Goal: Transaction & Acquisition: Subscribe to service/newsletter

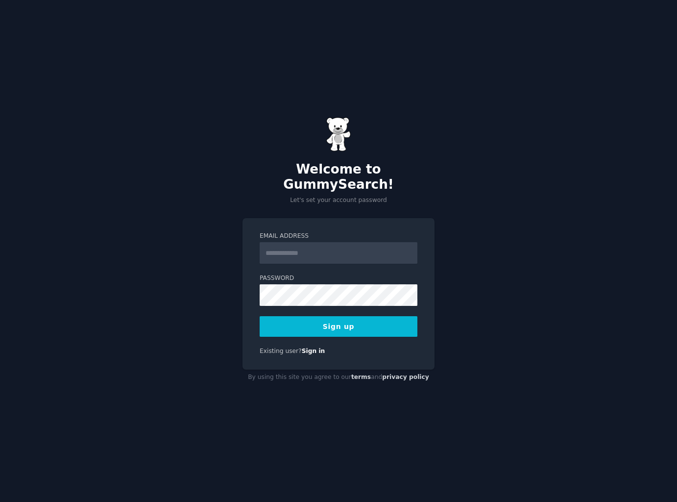
click at [303, 250] on input "Email Address" at bounding box center [339, 253] width 158 height 22
type input "**********"
click at [332, 316] on button "Sign up" at bounding box center [339, 326] width 158 height 21
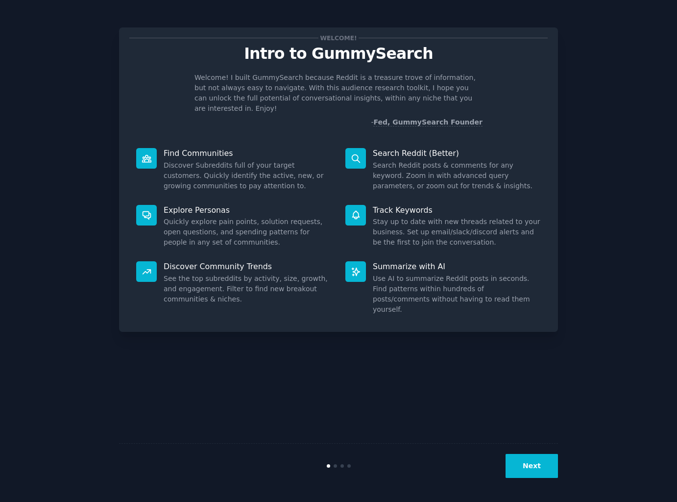
click at [537, 456] on button "Next" at bounding box center [532, 466] width 52 height 24
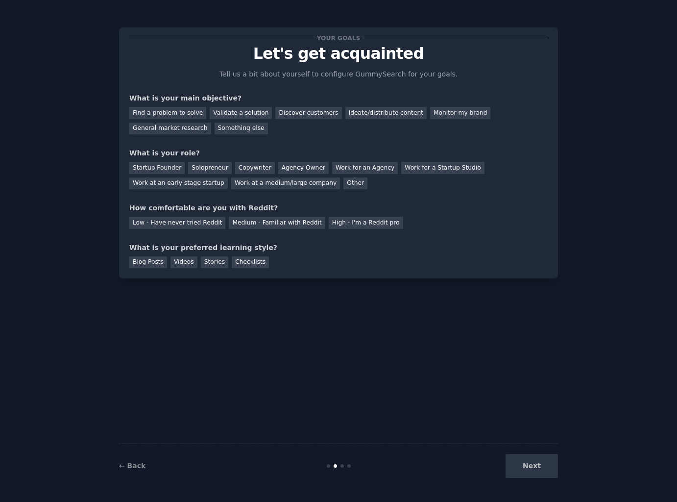
click at [537, 461] on div "Next" at bounding box center [484, 466] width 146 height 24
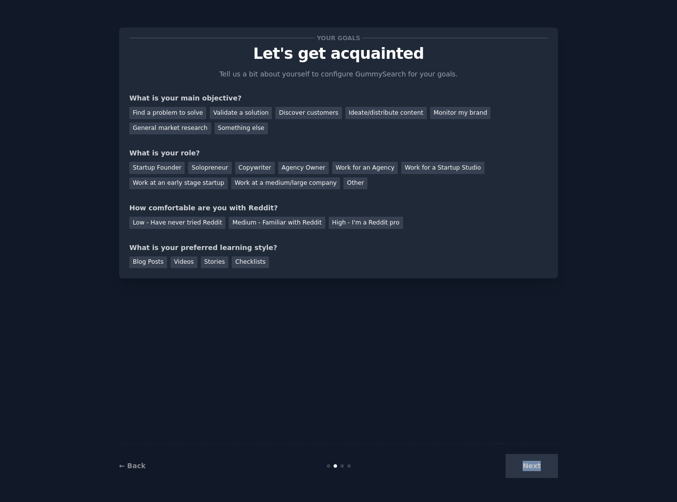
click at [533, 464] on div "Next" at bounding box center [484, 466] width 146 height 24
click at [182, 112] on div "Find a problem to solve" at bounding box center [167, 113] width 77 height 12
click at [230, 113] on div "Validate a solution" at bounding box center [241, 113] width 62 height 12
click at [170, 165] on div "Startup Founder" at bounding box center [156, 168] width 55 height 12
click at [160, 220] on div "Low - Have never tried Reddit" at bounding box center [177, 223] width 96 height 12
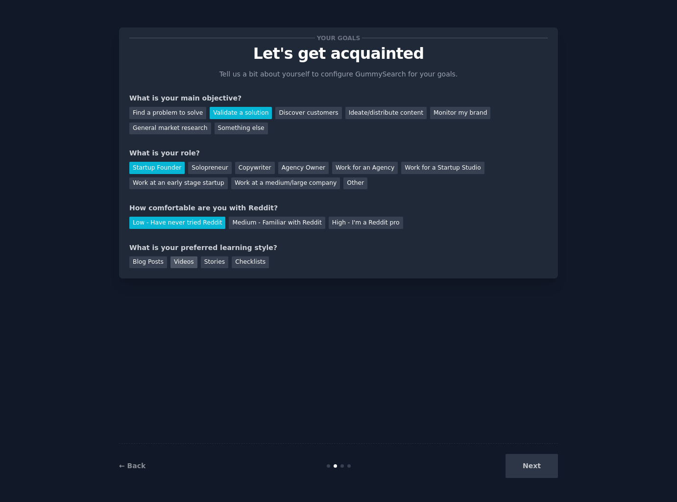
click at [190, 259] on div "Videos" at bounding box center [183, 262] width 27 height 12
click at [233, 261] on div "Checklists" at bounding box center [250, 262] width 37 height 12
click at [527, 466] on button "Next" at bounding box center [532, 466] width 52 height 24
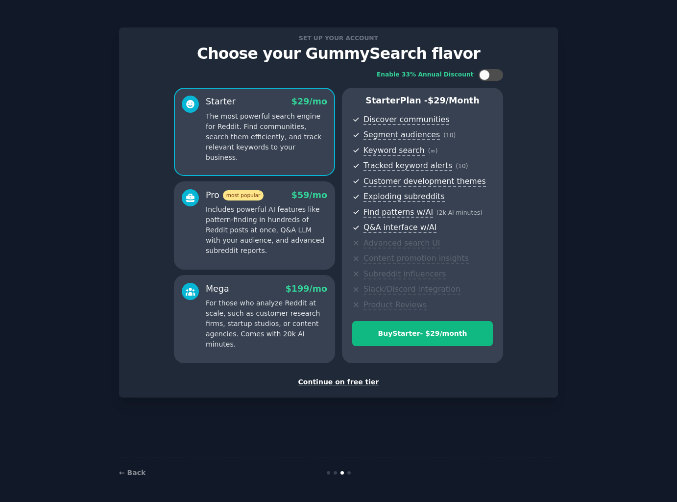
click at [337, 382] on div "Continue on free tier" at bounding box center [338, 382] width 418 height 10
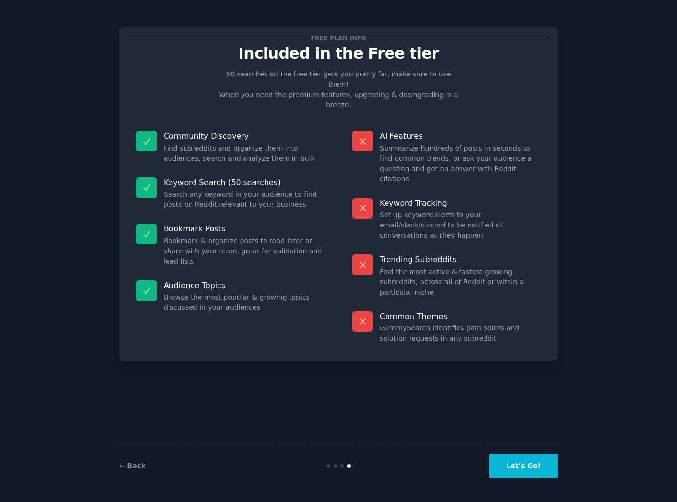
click at [530, 468] on button "Let's Go!" at bounding box center [523, 466] width 69 height 24
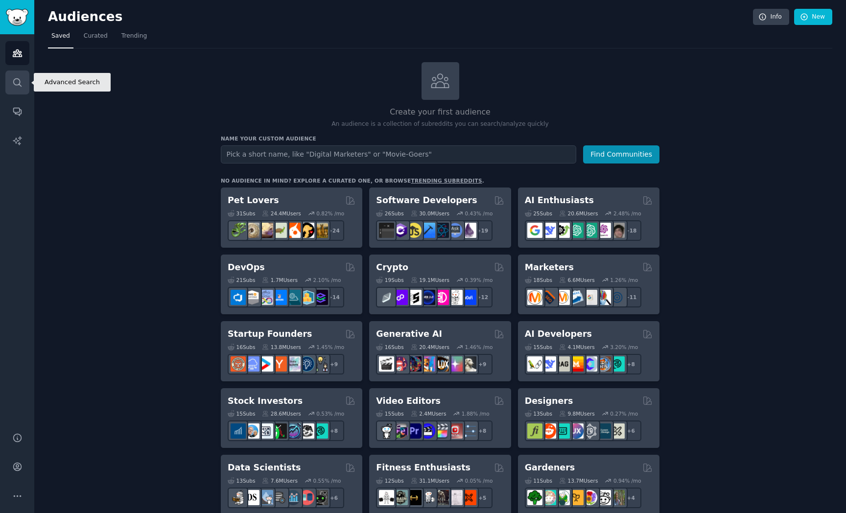
click at [16, 83] on icon "Sidebar" at bounding box center [17, 82] width 10 height 10
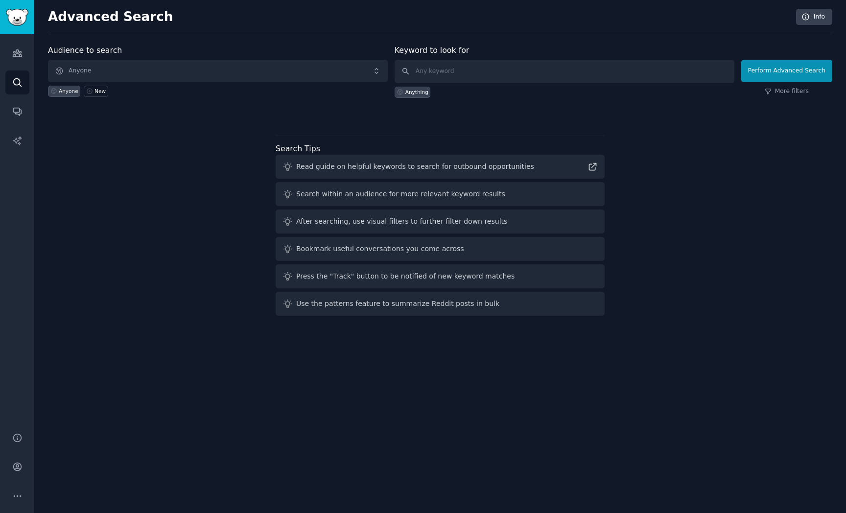
click at [298, 116] on div at bounding box center [440, 115] width 785 height 7
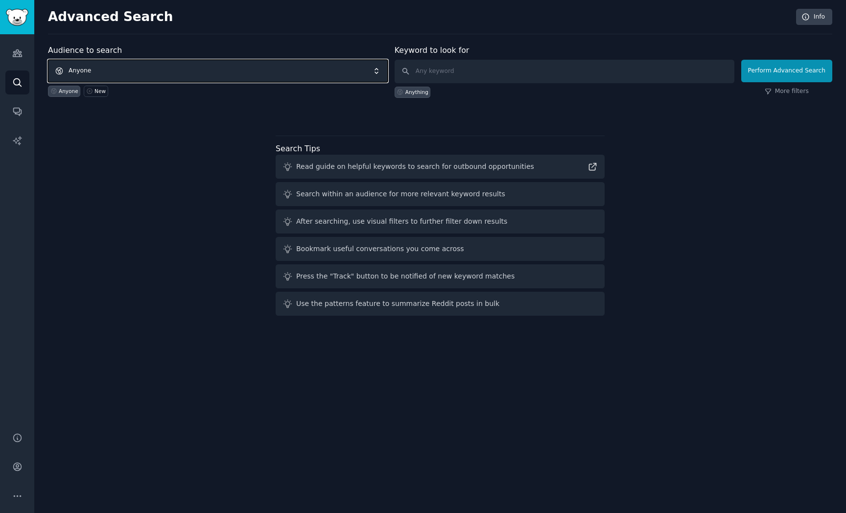
click at [80, 71] on span "Anyone" at bounding box center [218, 71] width 340 height 23
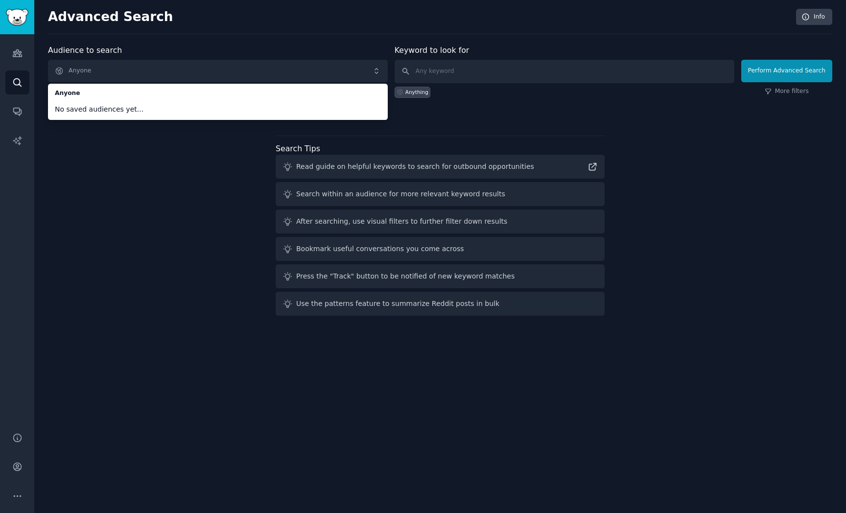
click at [168, 156] on div "Audience to search Anyone Anyone No saved audiences yet... Anyone New Keyword t…" at bounding box center [440, 182] width 785 height 275
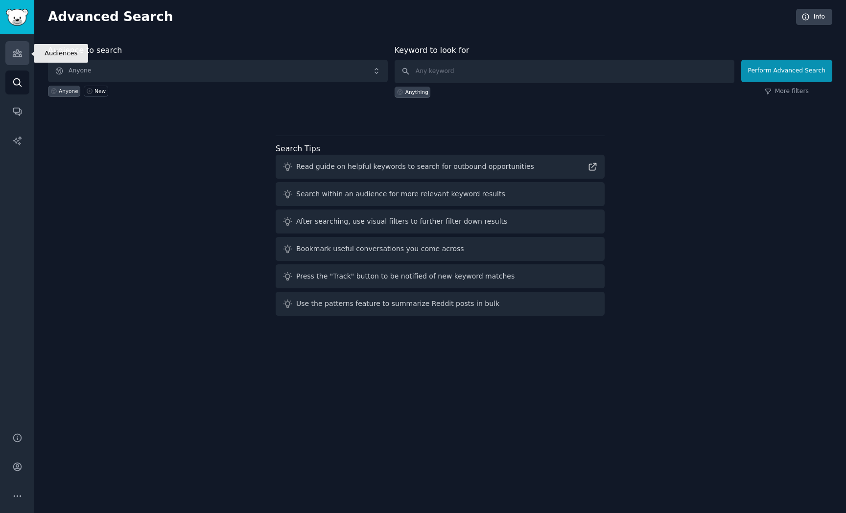
click at [14, 60] on link "Audiences" at bounding box center [17, 53] width 24 height 24
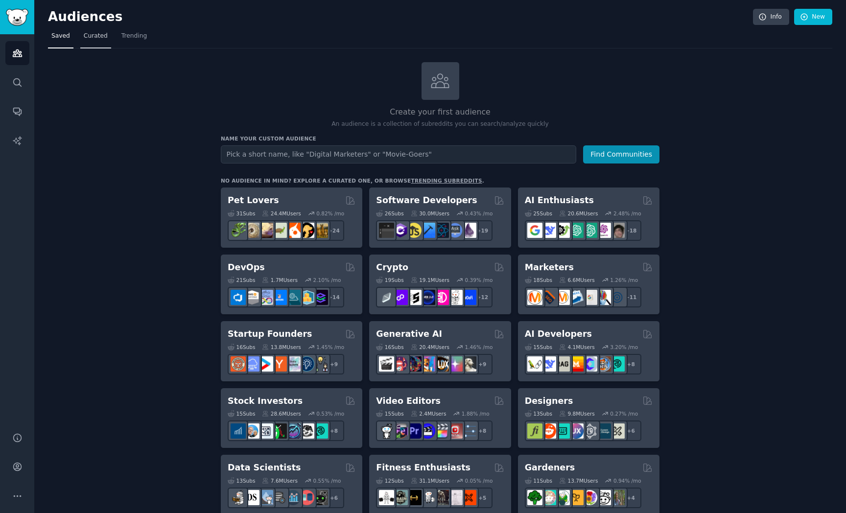
click at [96, 36] on span "Curated" at bounding box center [96, 36] width 24 height 9
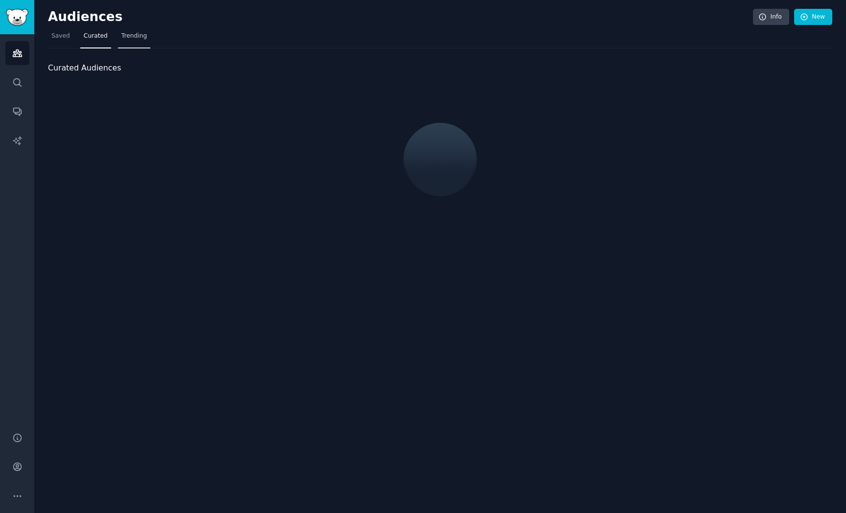
click at [128, 35] on span "Trending" at bounding box center [133, 36] width 25 height 9
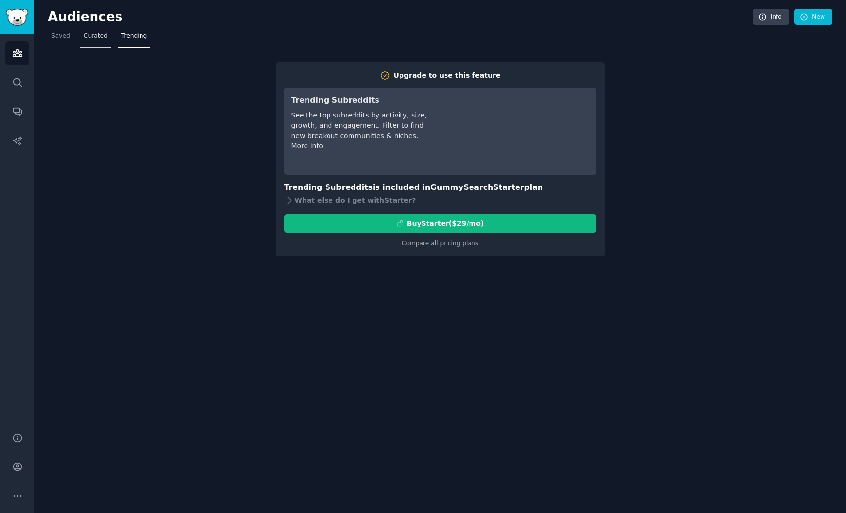
click at [105, 40] on span "Curated" at bounding box center [96, 36] width 24 height 9
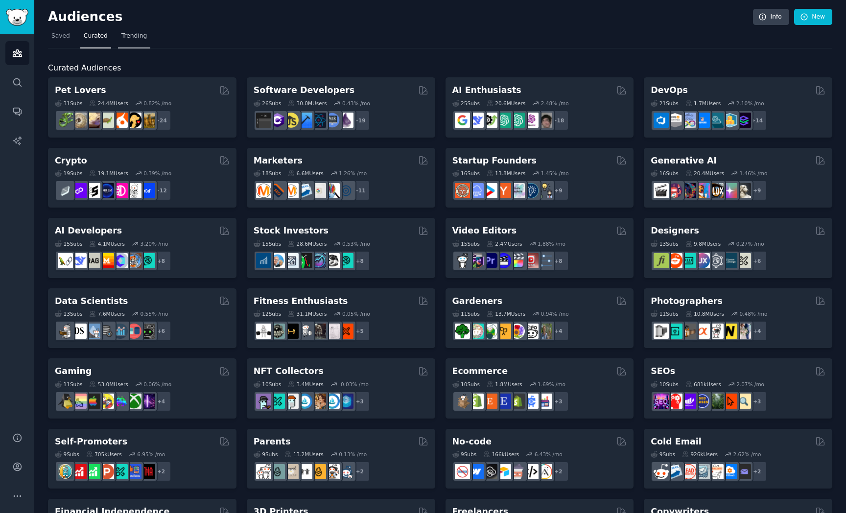
click at [128, 38] on span "Trending" at bounding box center [133, 36] width 25 height 9
